Goal: Task Accomplishment & Management: Use online tool/utility

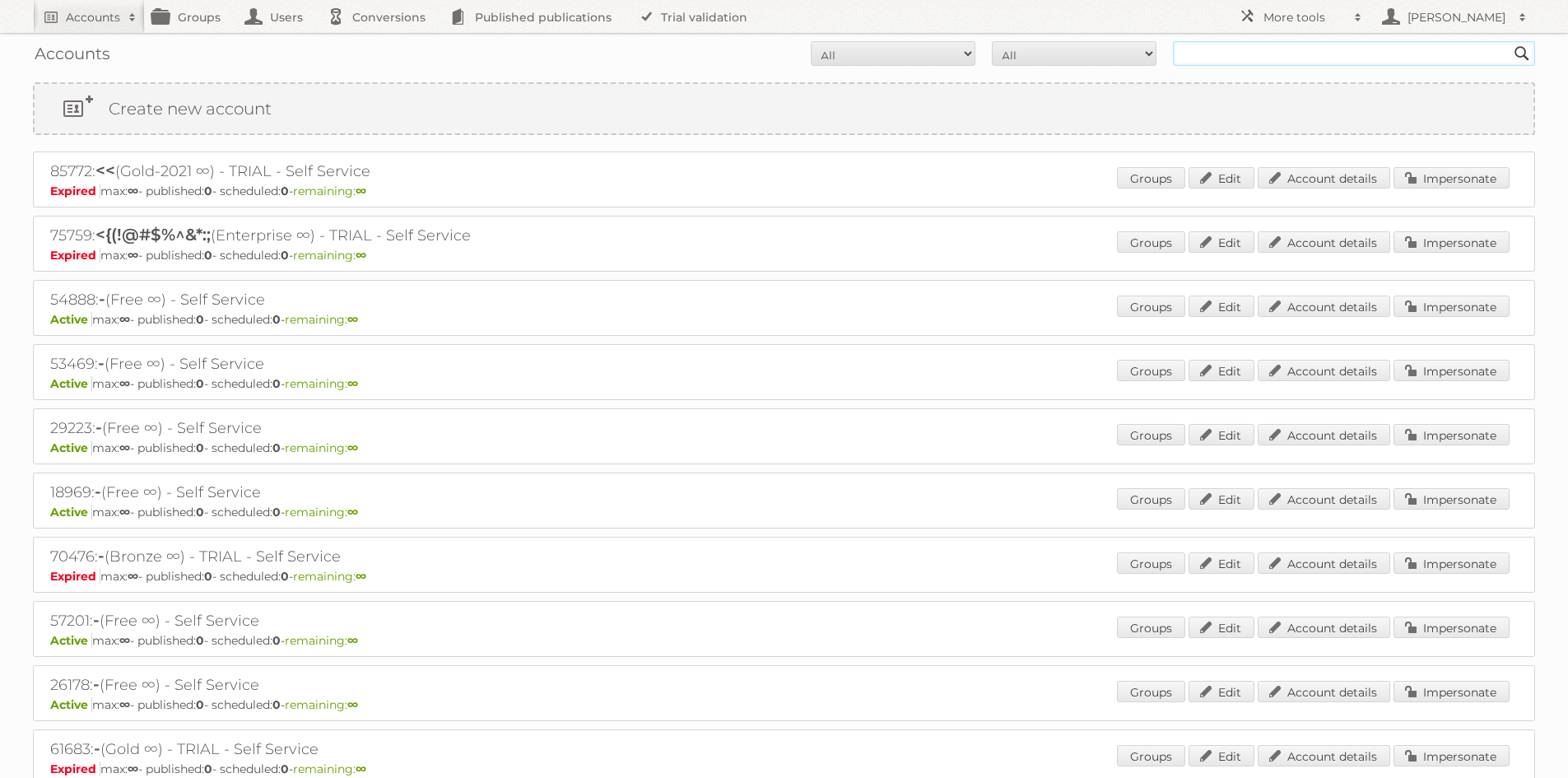
click at [1181, 61] on input "text" at bounding box center [1354, 53] width 363 height 24
type input "[PERSON_NAME]"
click at [1510, 41] on input "Search" at bounding box center [1521, 53] width 24 height 24
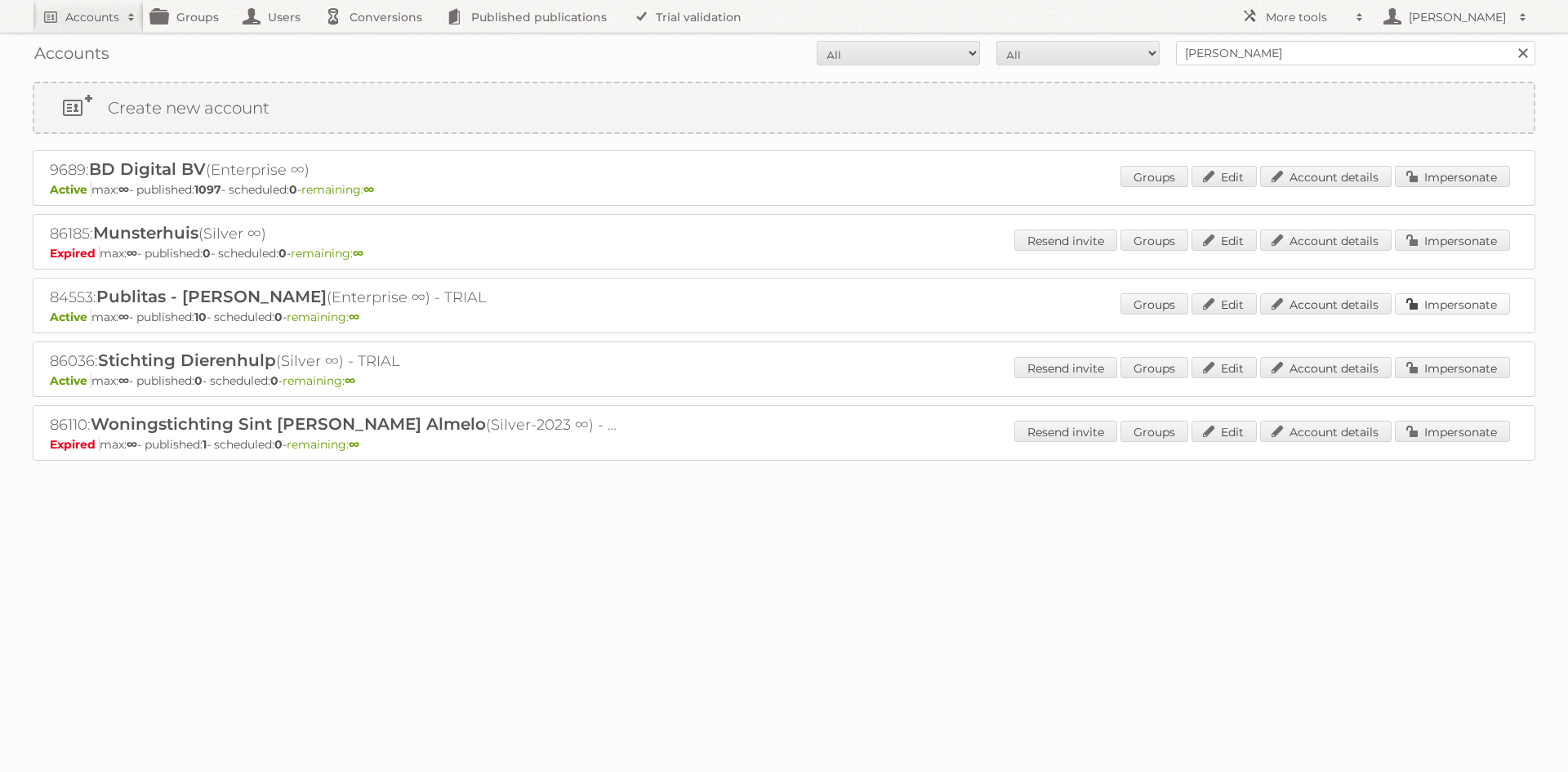
click at [1405, 299] on link "Impersonate" at bounding box center [1452, 304] width 115 height 21
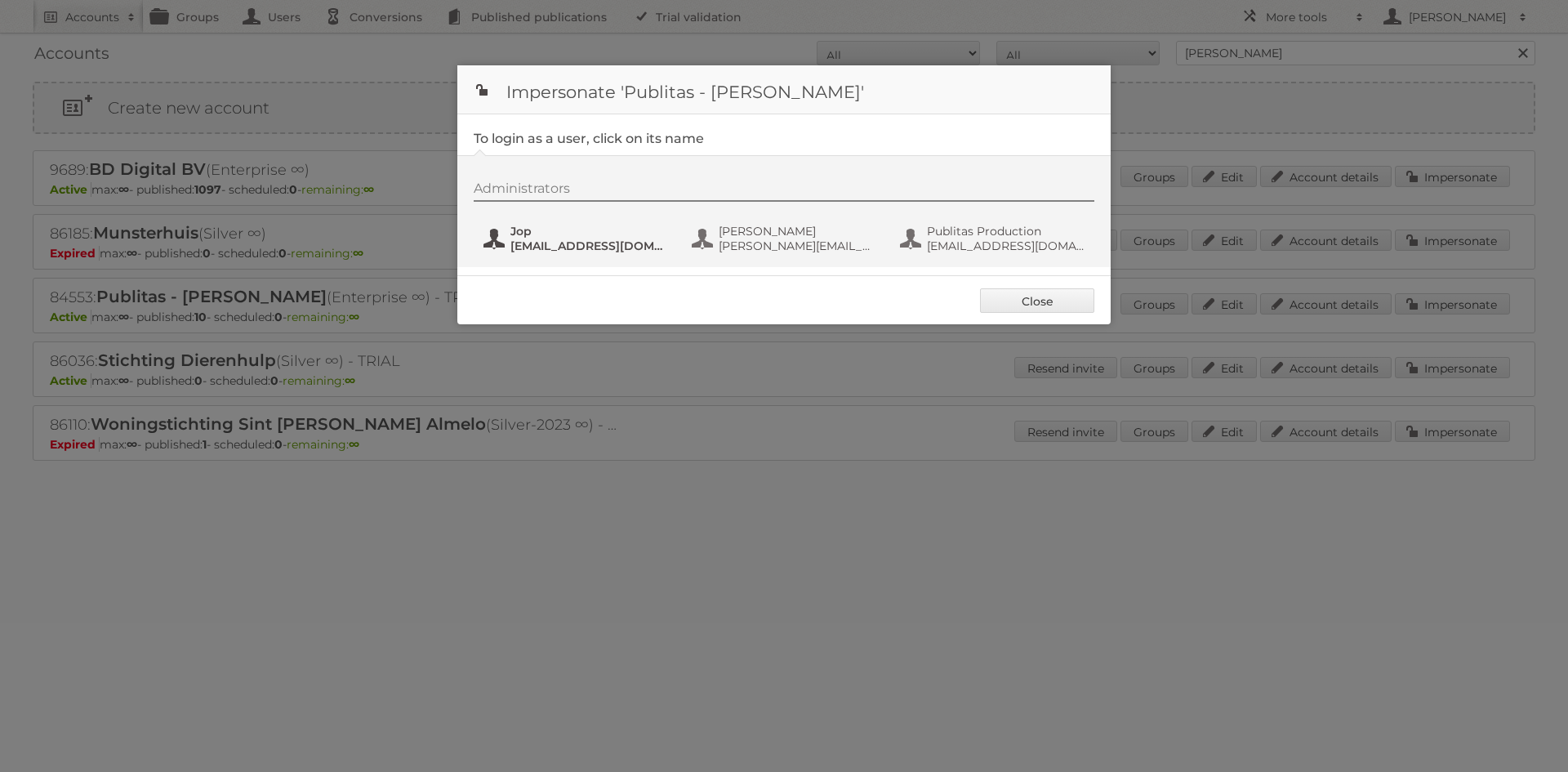
click at [594, 241] on span "jop+1@publitas.com" at bounding box center [590, 246] width 159 height 15
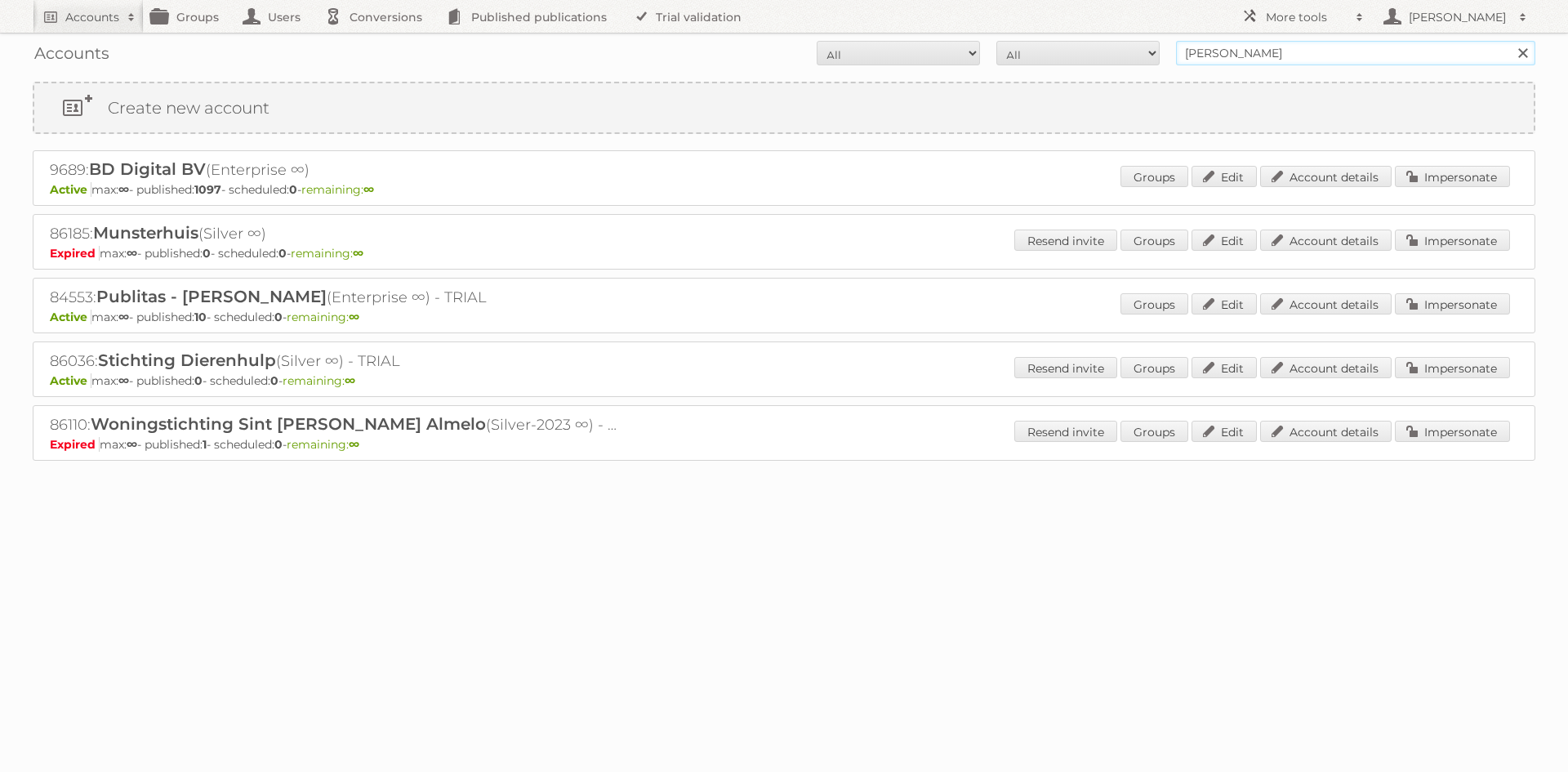
click at [1291, 57] on input "[PERSON_NAME]" at bounding box center [1356, 52] width 360 height 24
type input "kooym"
